Goal: Task Accomplishment & Management: Manage account settings

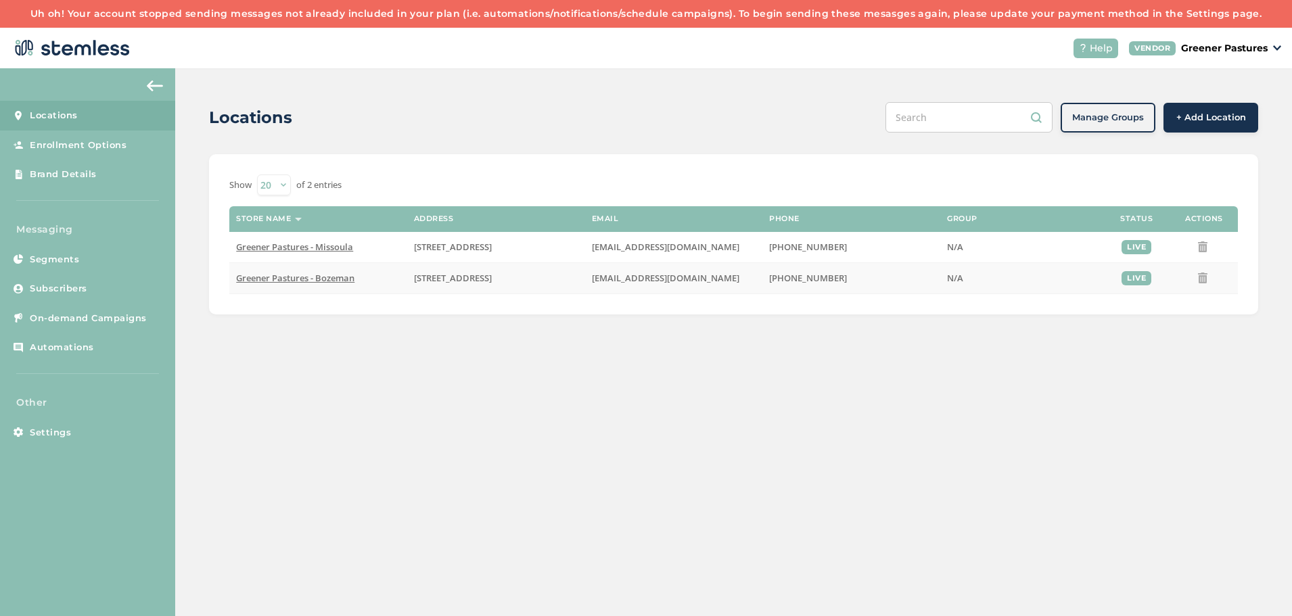
click at [302, 280] on span "Greener Pastures - Bozeman" at bounding box center [295, 278] width 118 height 12
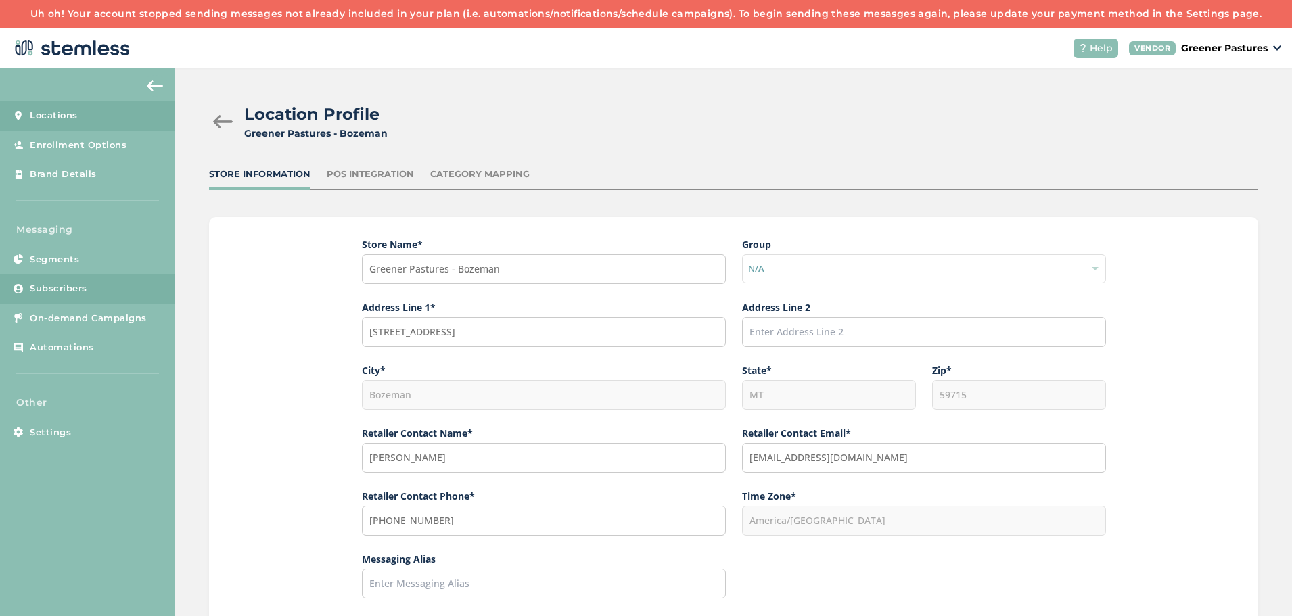
click at [66, 290] on span "Subscribers" at bounding box center [58, 289] width 57 height 14
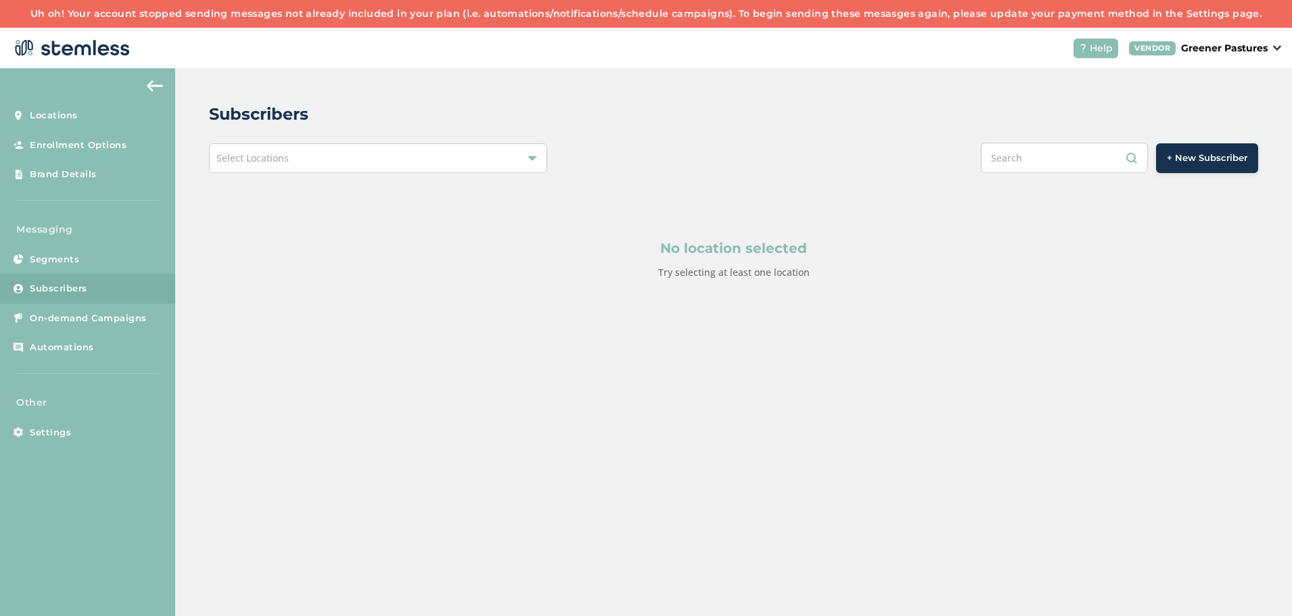
click at [399, 168] on div "Select Locations" at bounding box center [378, 158] width 338 height 30
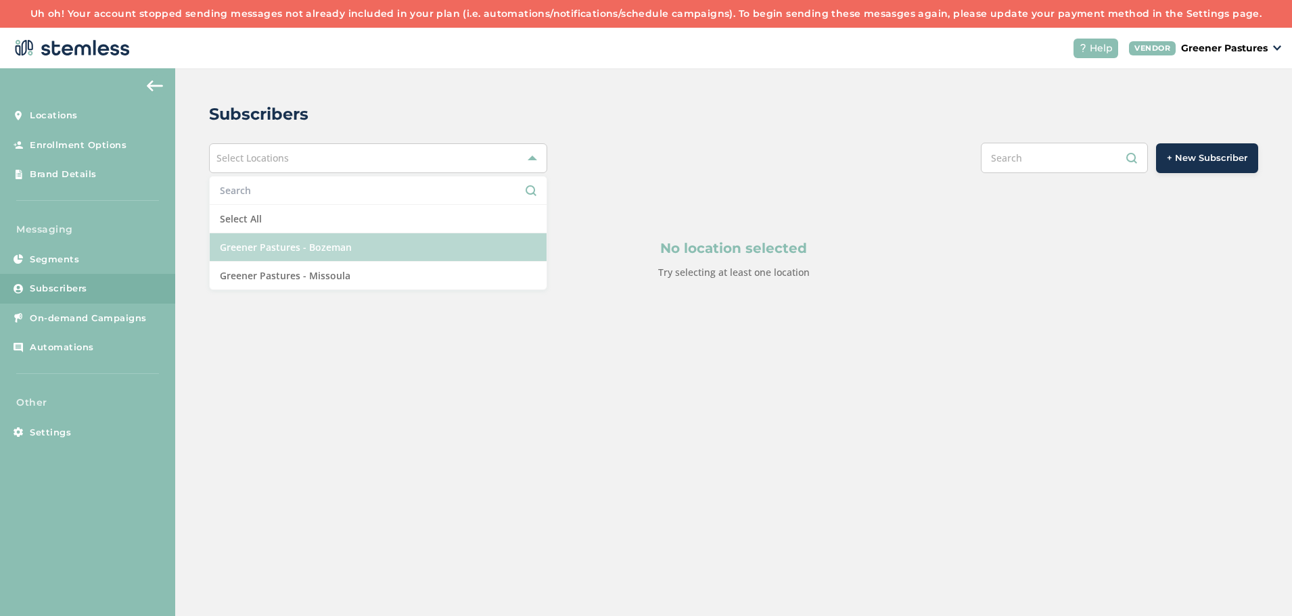
click at [371, 245] on li "Greener Pastures - Bozeman" at bounding box center [378, 247] width 337 height 28
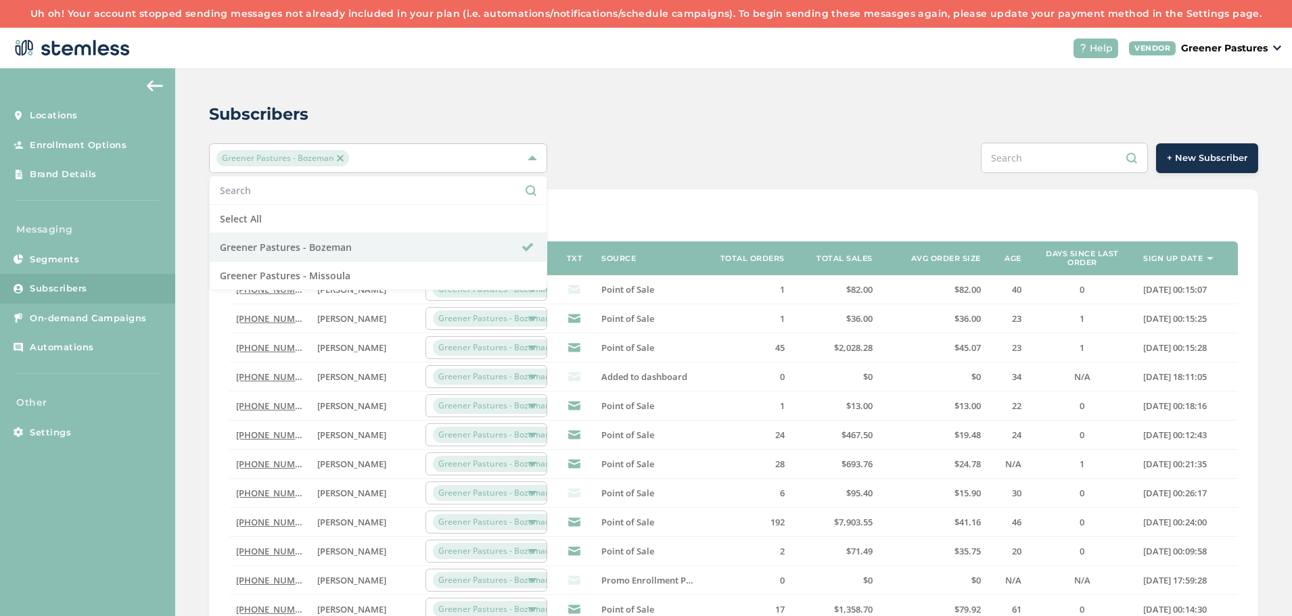
click at [596, 128] on div "Subscribers Greener Pastures - Bozeman Select All Greener Pastures - Bozeman Gr…" at bounding box center [733, 509] width 1116 height 882
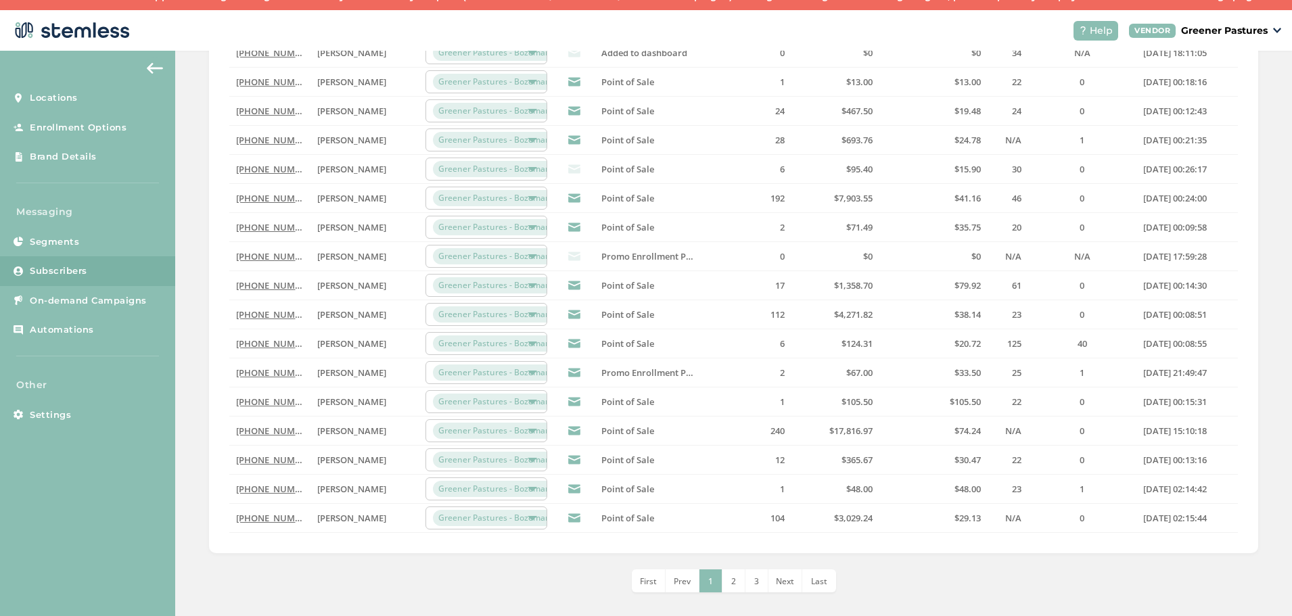
scroll to position [28, 0]
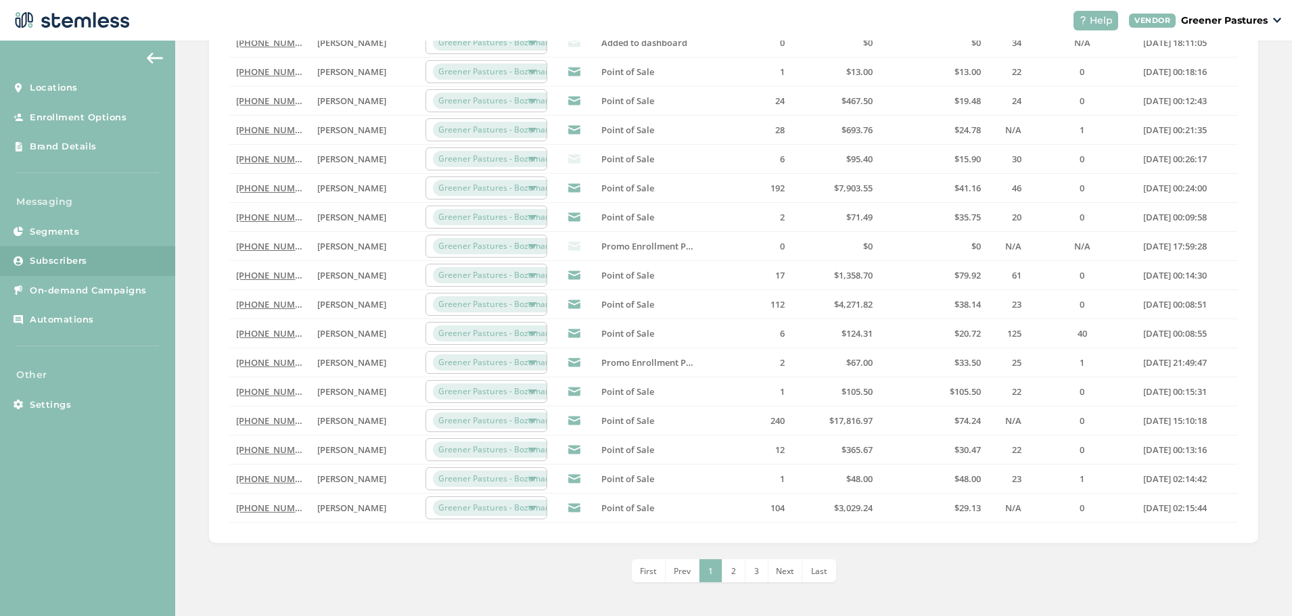
click at [717, 572] on li "1" at bounding box center [710, 570] width 23 height 23
click at [731, 575] on span "2" at bounding box center [733, 570] width 5 height 11
click at [746, 575] on li "3" at bounding box center [745, 570] width 23 height 23
click at [777, 573] on span "5" at bounding box center [779, 570] width 5 height 11
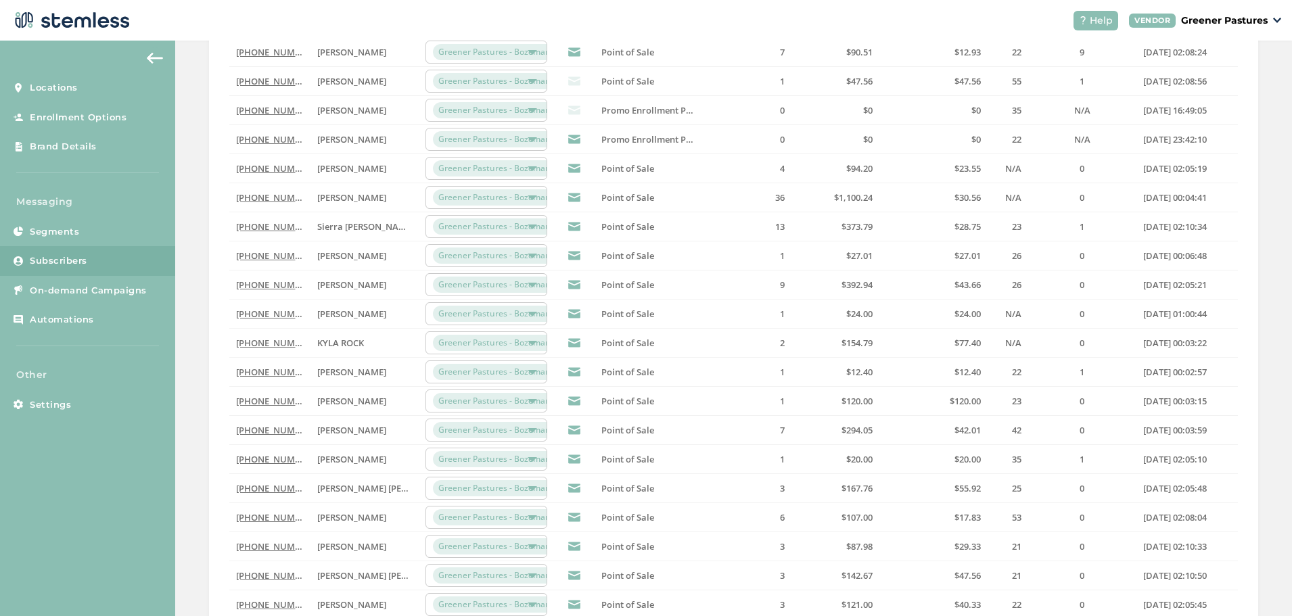
scroll to position [306, 0]
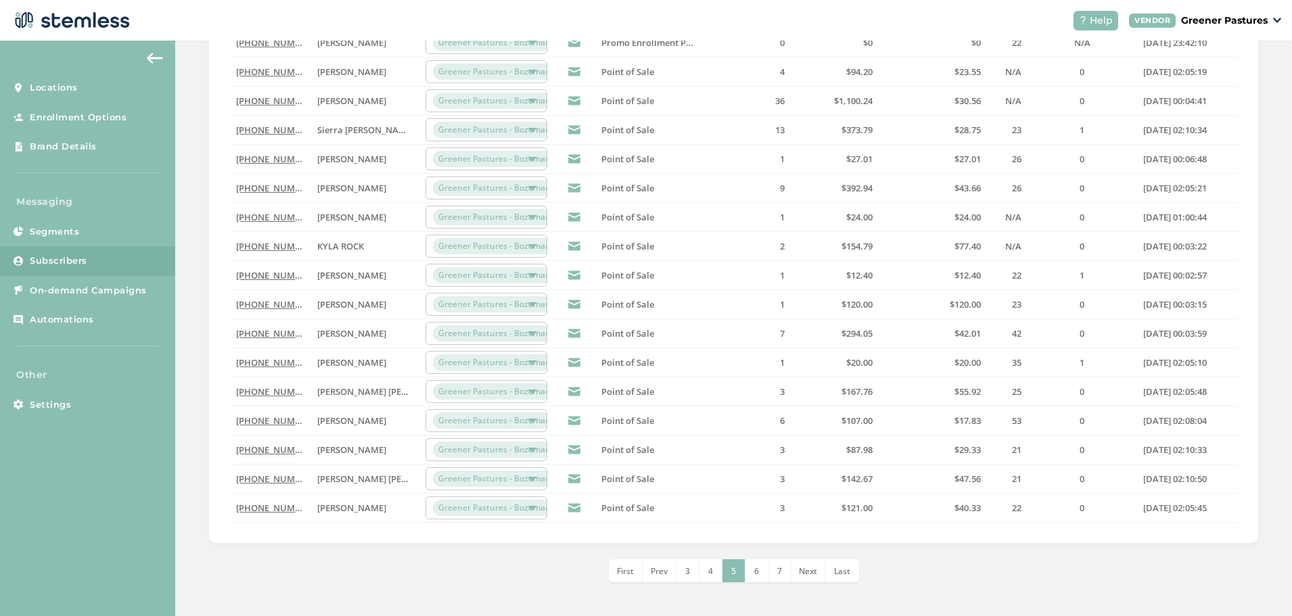
click at [775, 581] on li "7" at bounding box center [779, 570] width 23 height 23
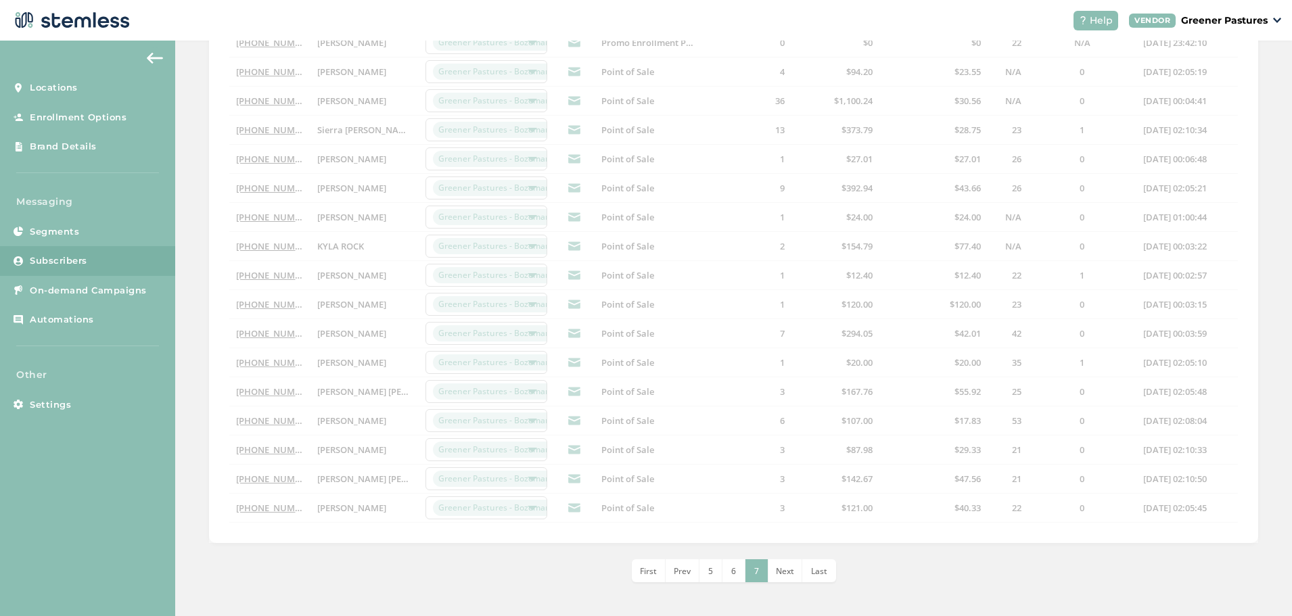
scroll to position [45, 0]
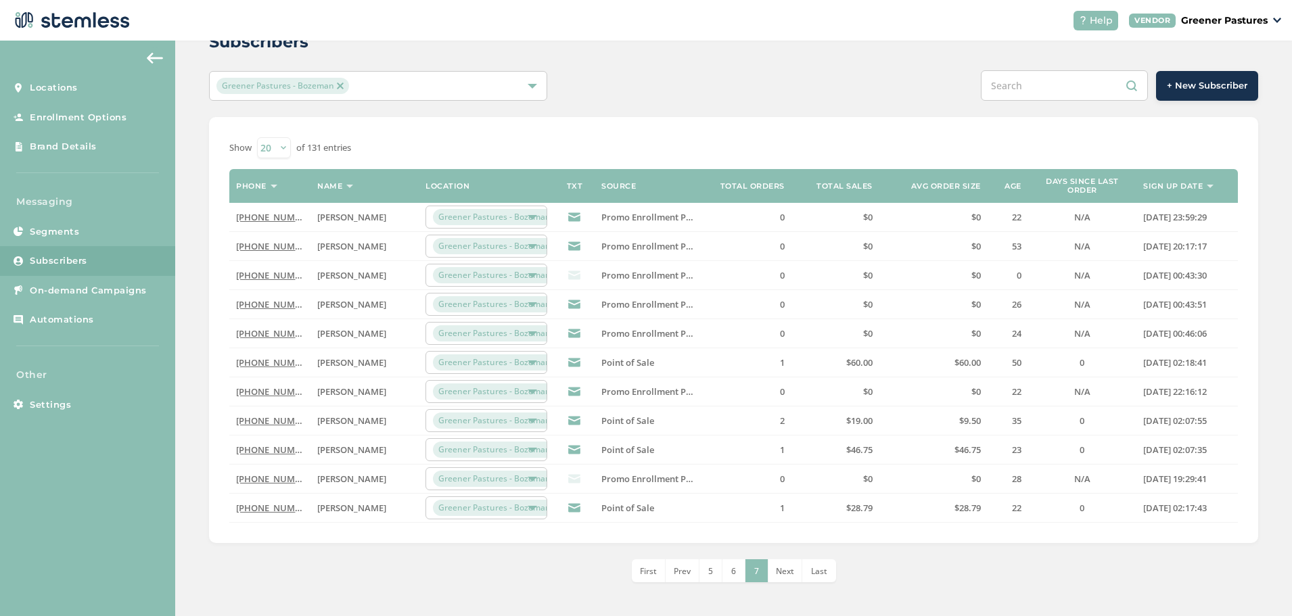
click at [648, 576] on span "First" at bounding box center [648, 570] width 17 height 11
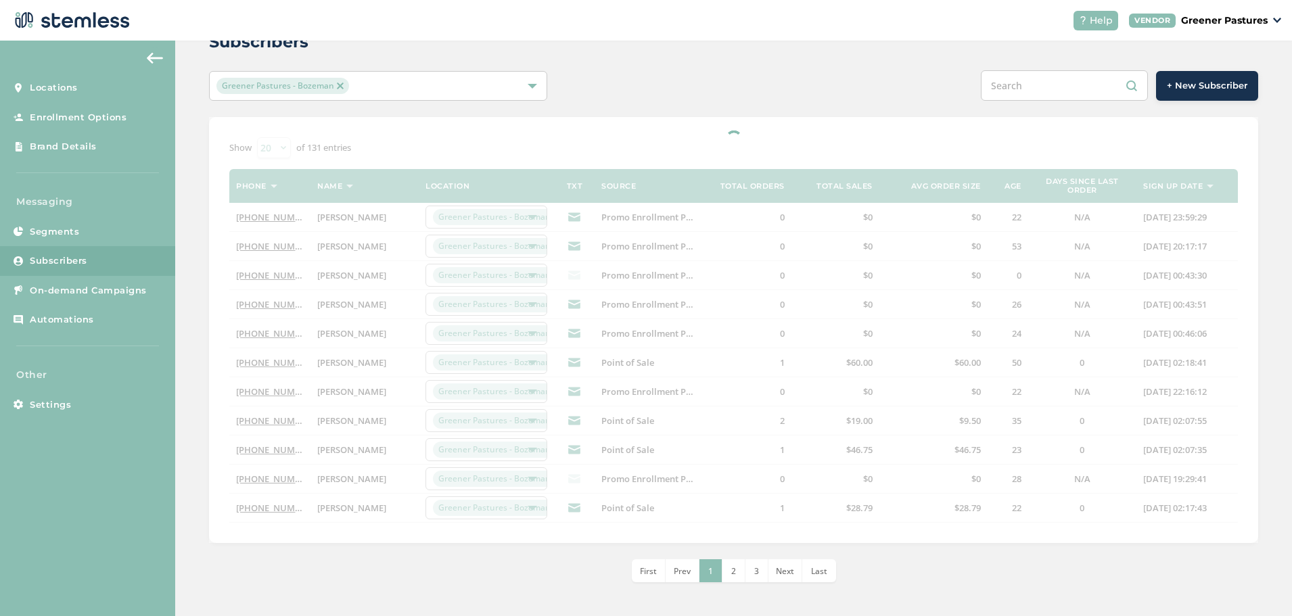
scroll to position [306, 0]
